Goal: Check status: Check status

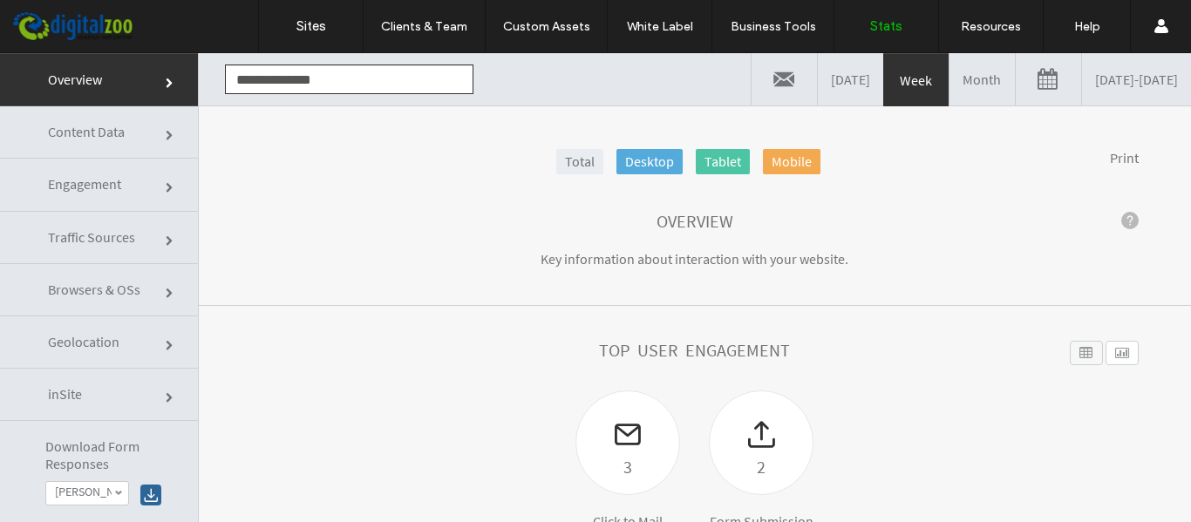
click at [127, 144] on link "Content Data" at bounding box center [99, 132] width 198 height 52
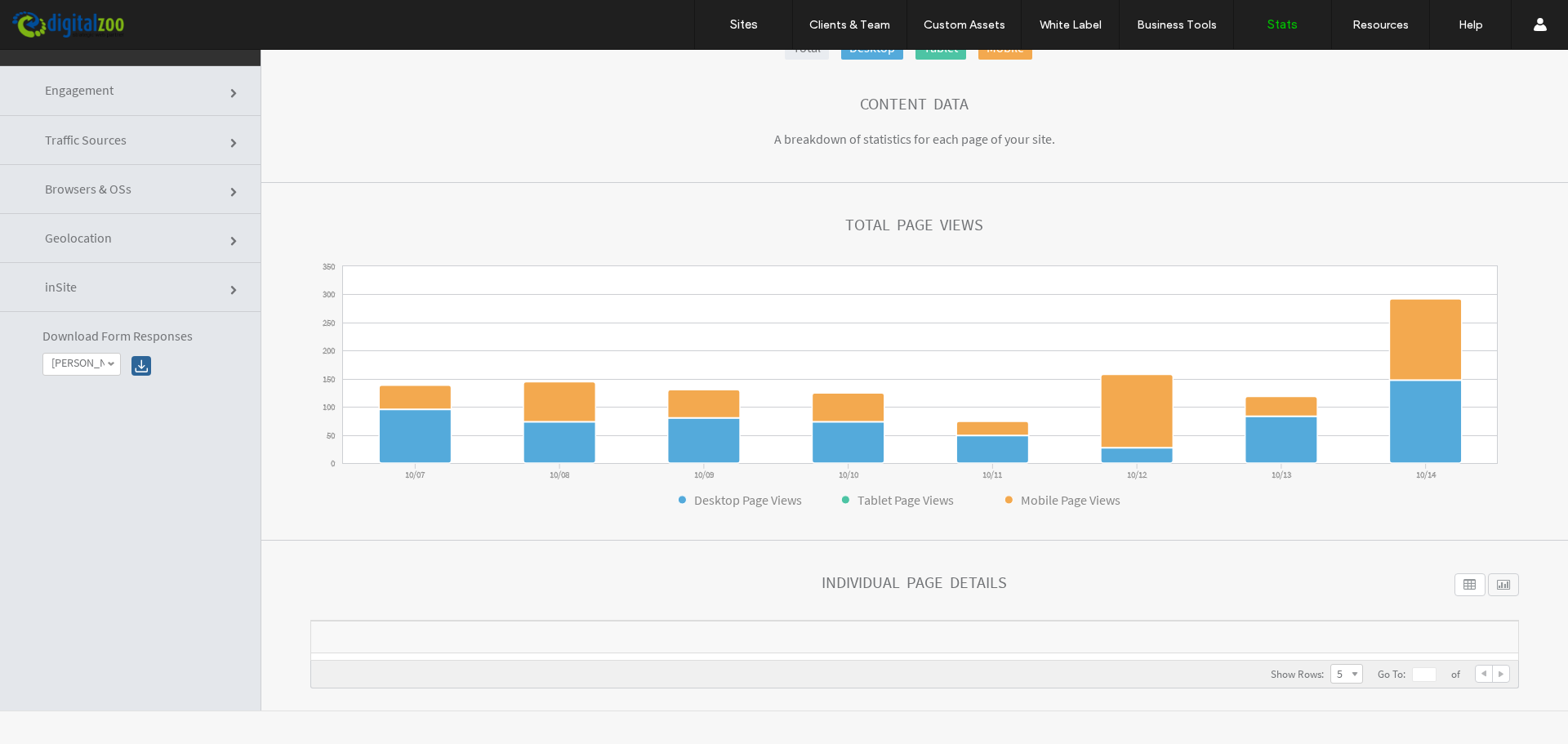
scroll to position [32, 0]
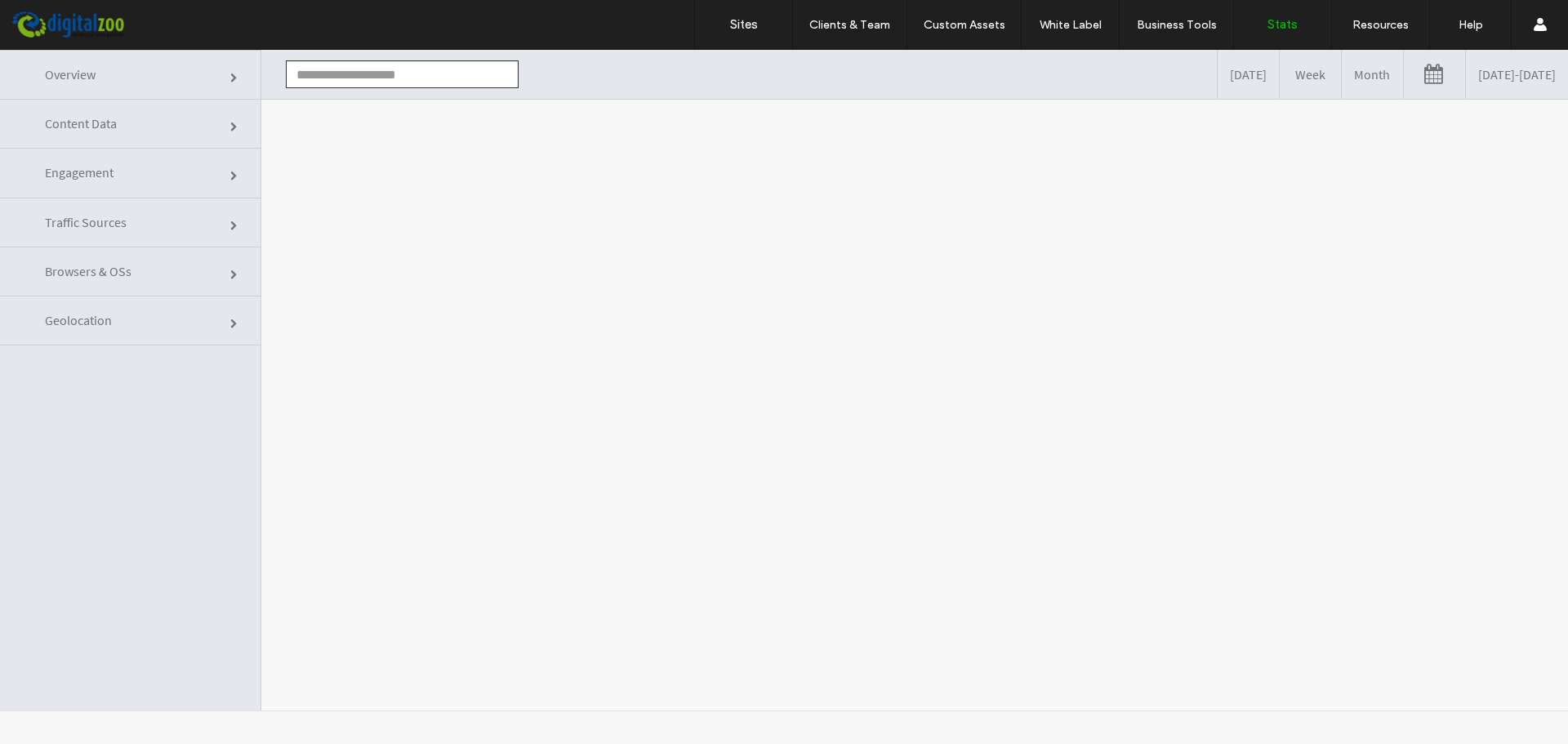
type input "**********"
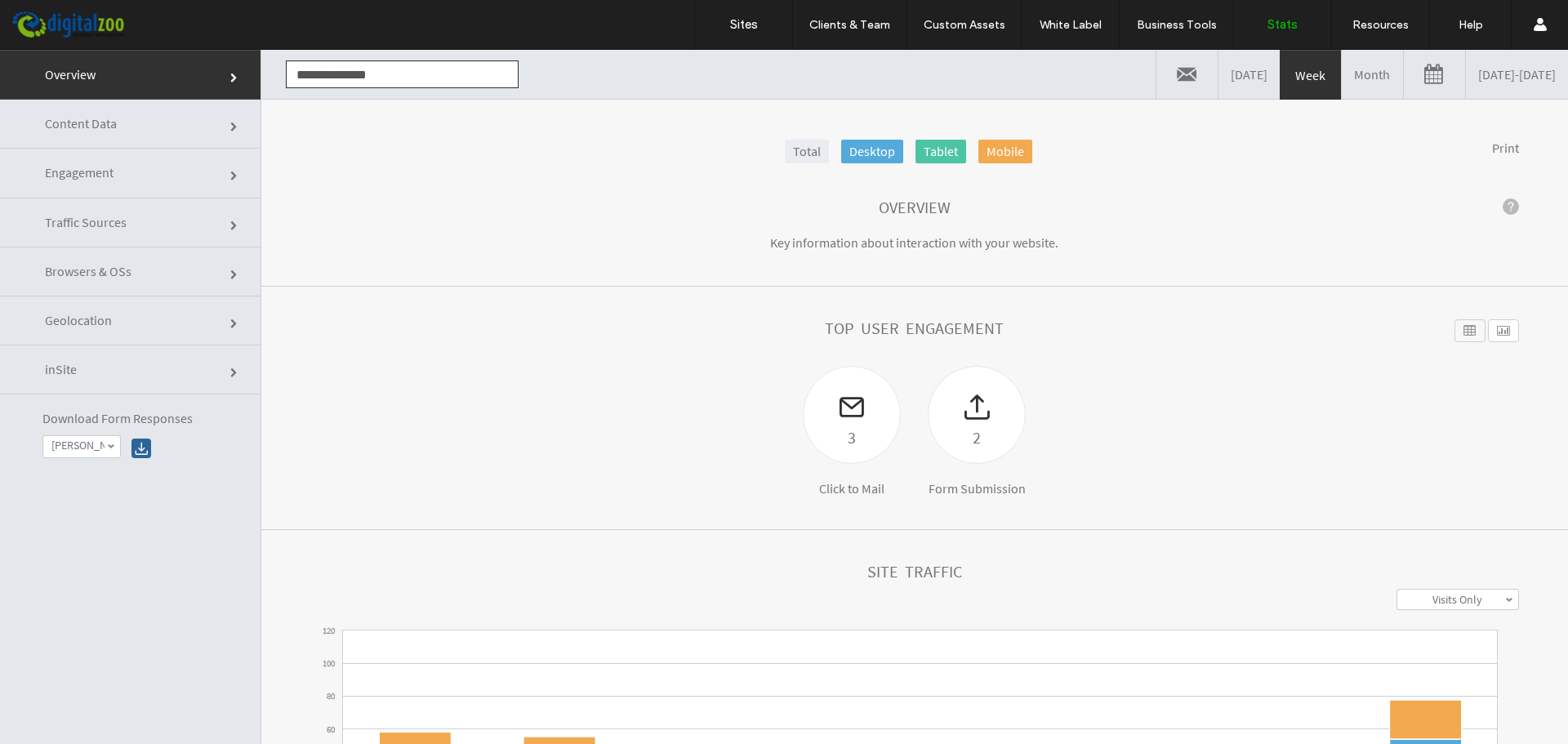
click at [156, 155] on link "Engagement" at bounding box center [130, 173] width 260 height 49
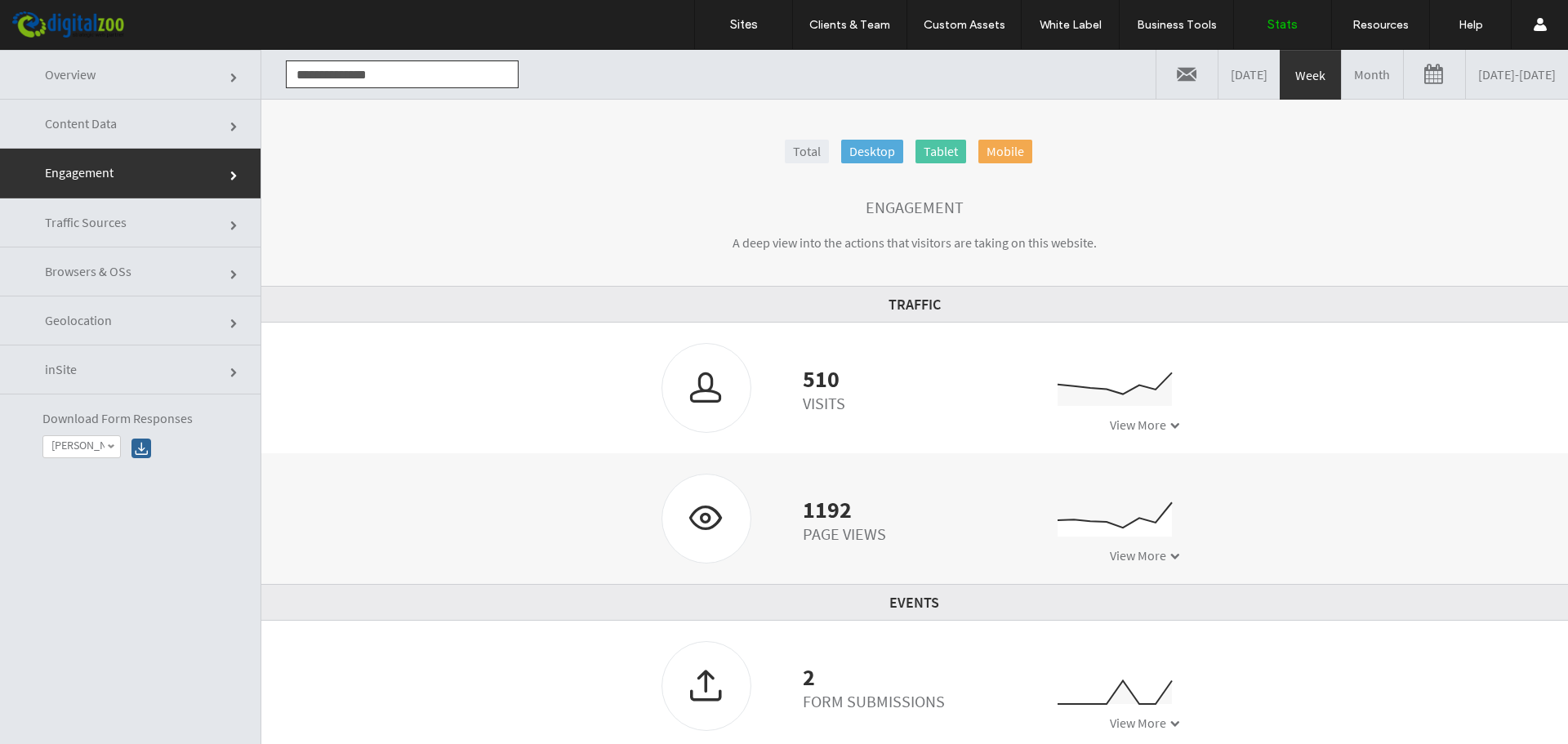
click at [162, 138] on link "Content Data" at bounding box center [130, 124] width 260 height 49
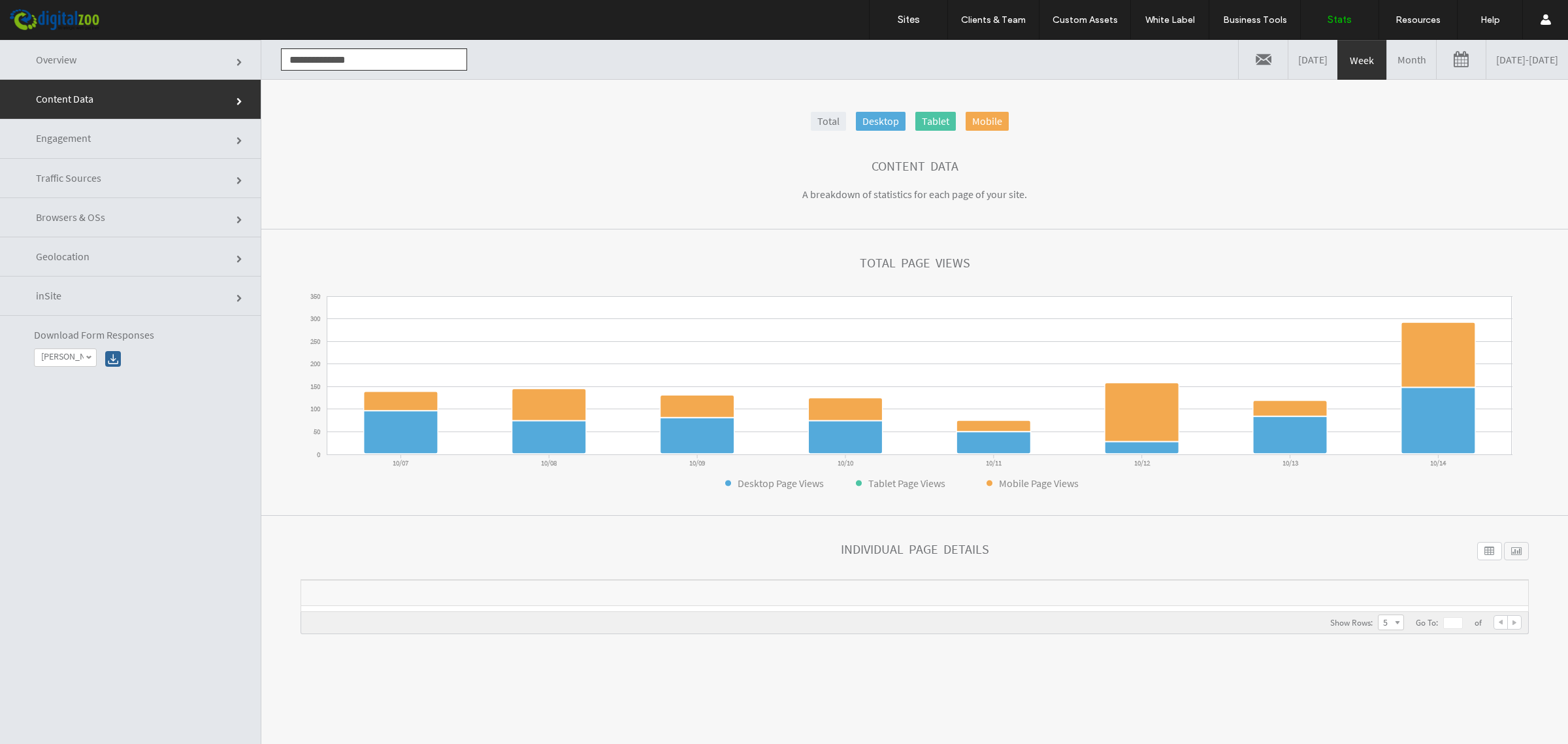
click at [1254, 64] on link "Month" at bounding box center [1411, 59] width 49 height 39
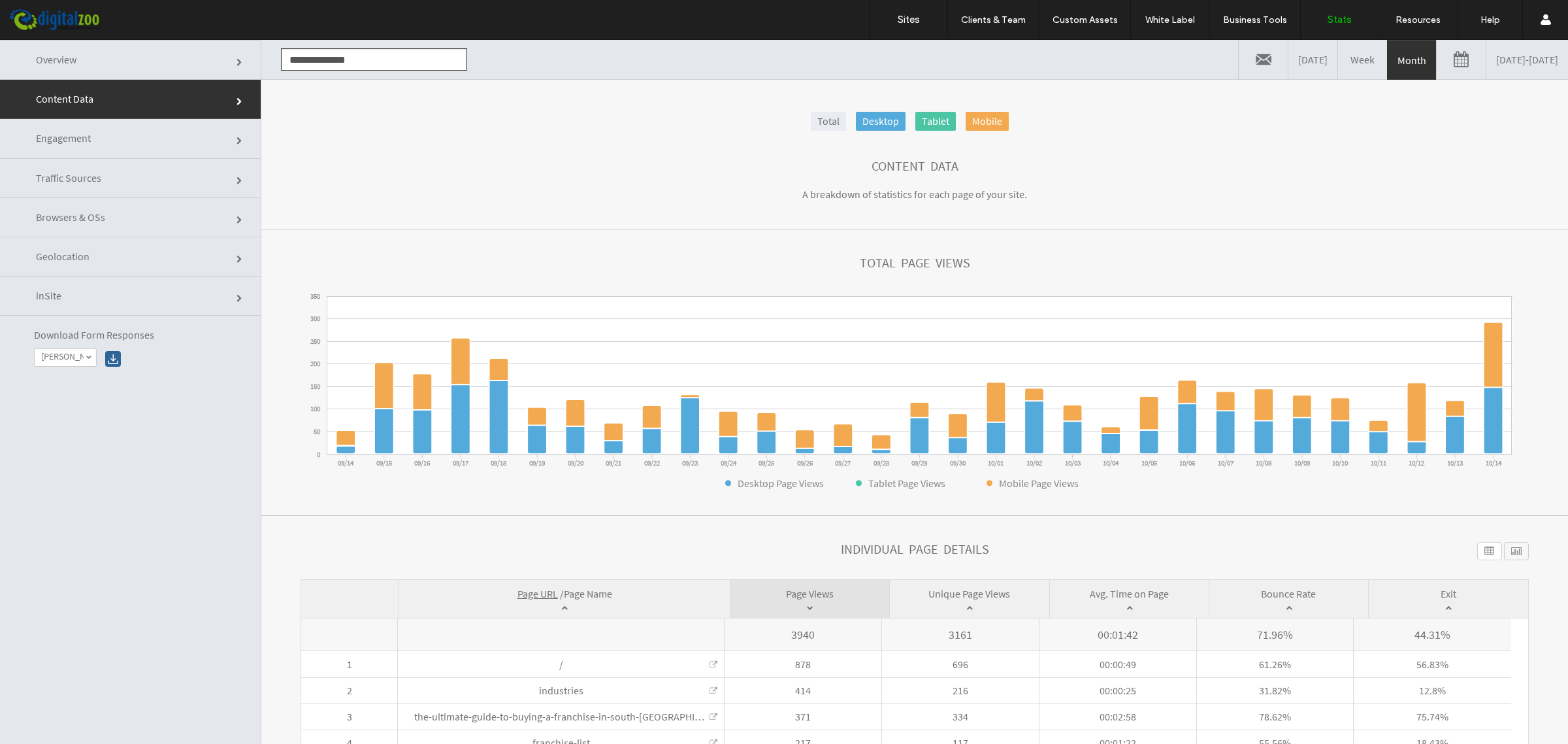
click at [1254, 73] on link "Week" at bounding box center [1362, 59] width 49 height 39
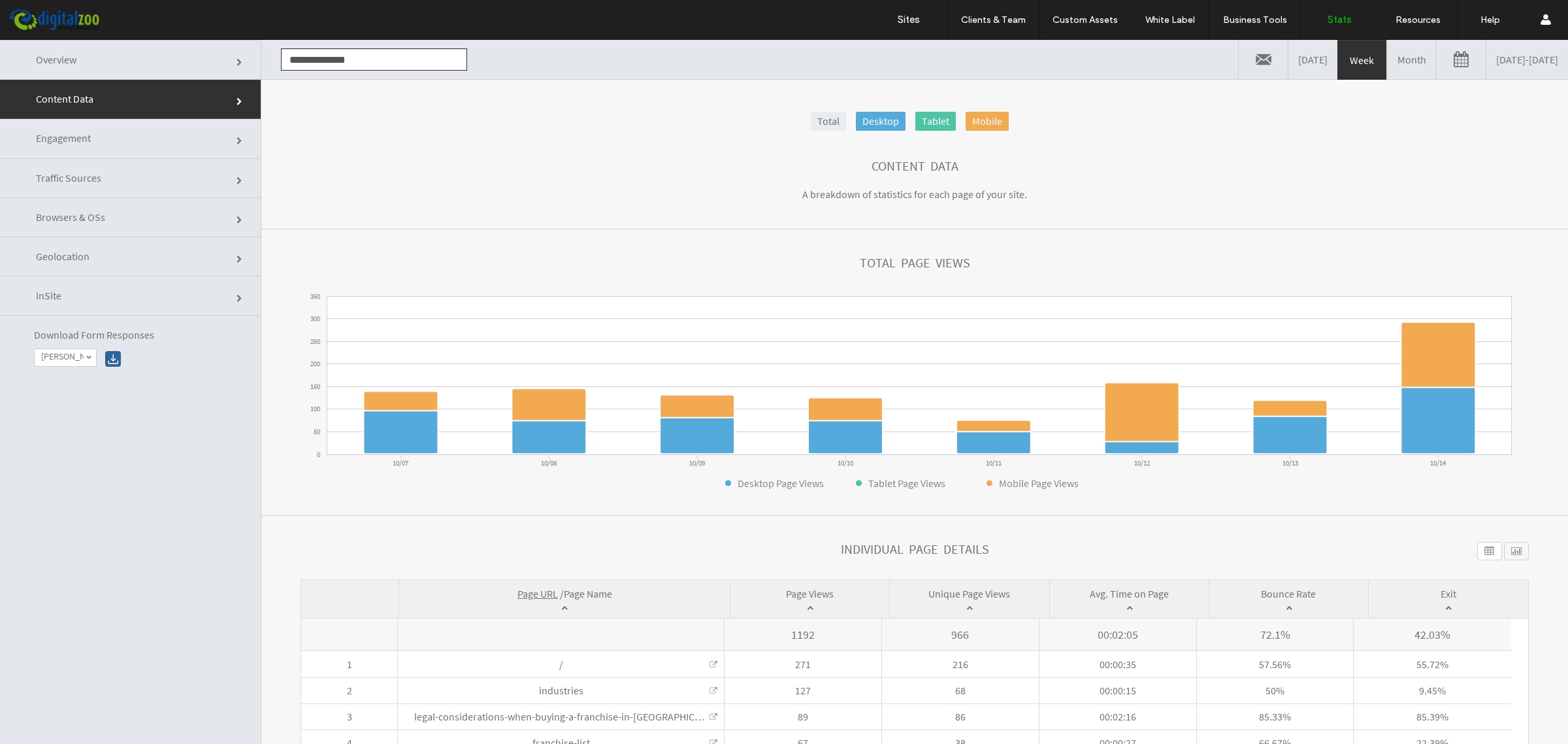
scroll to position [82, 0]
